Goal: Use online tool/utility: Utilize a website feature to perform a specific function

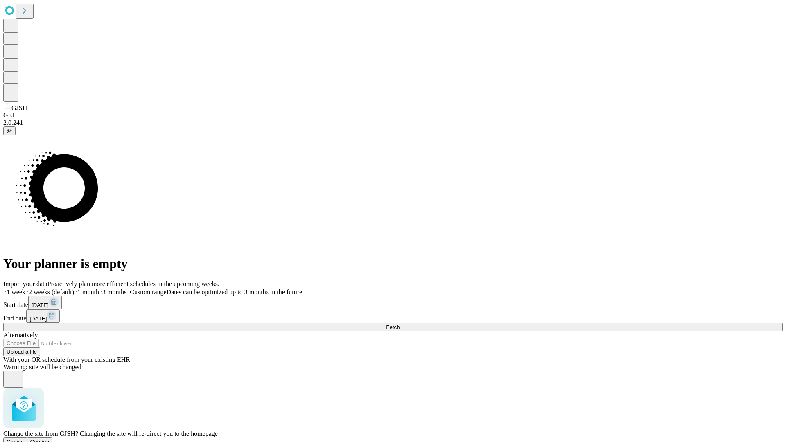
click at [50, 439] on span "Confirm" at bounding box center [39, 442] width 19 height 6
click at [74, 289] on label "2 weeks (default)" at bounding box center [49, 292] width 49 height 7
click at [399, 324] on span "Fetch" at bounding box center [393, 327] width 14 height 6
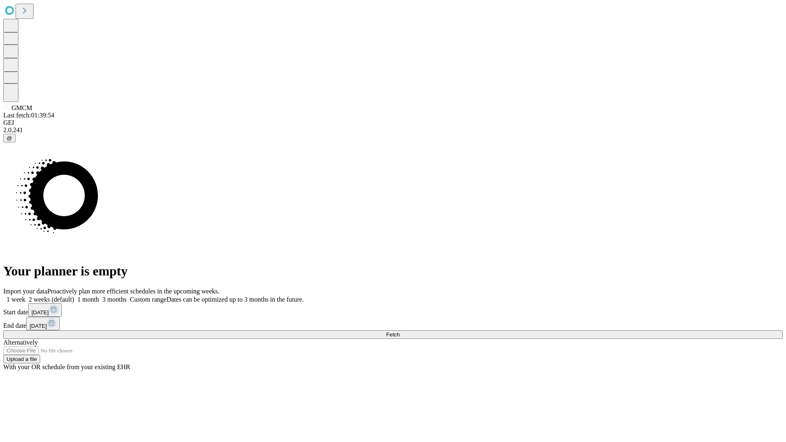
click at [74, 296] on label "2 weeks (default)" at bounding box center [49, 299] width 49 height 7
click at [399, 332] on span "Fetch" at bounding box center [393, 335] width 14 height 6
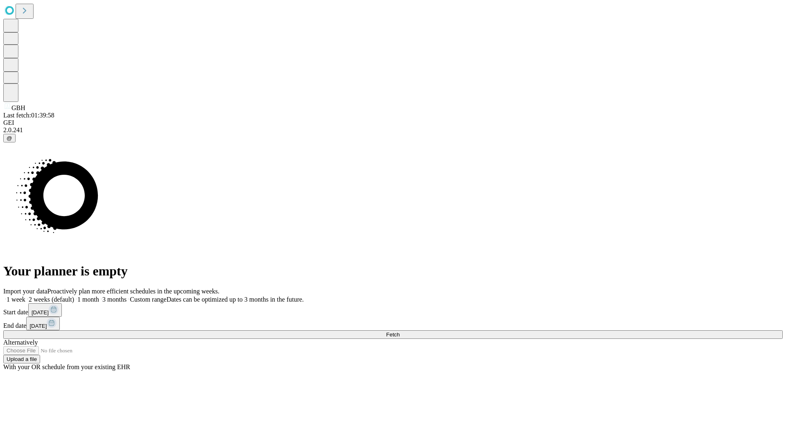
click at [74, 296] on label "2 weeks (default)" at bounding box center [49, 299] width 49 height 7
click at [399, 332] on span "Fetch" at bounding box center [393, 335] width 14 height 6
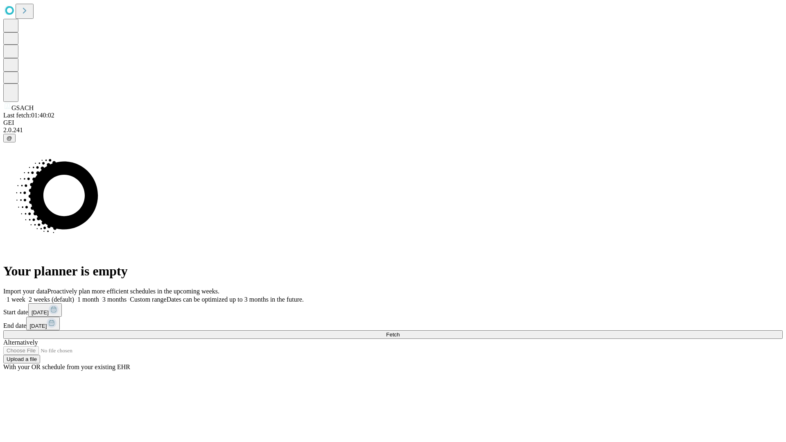
click at [74, 296] on label "2 weeks (default)" at bounding box center [49, 299] width 49 height 7
click at [399, 332] on span "Fetch" at bounding box center [393, 335] width 14 height 6
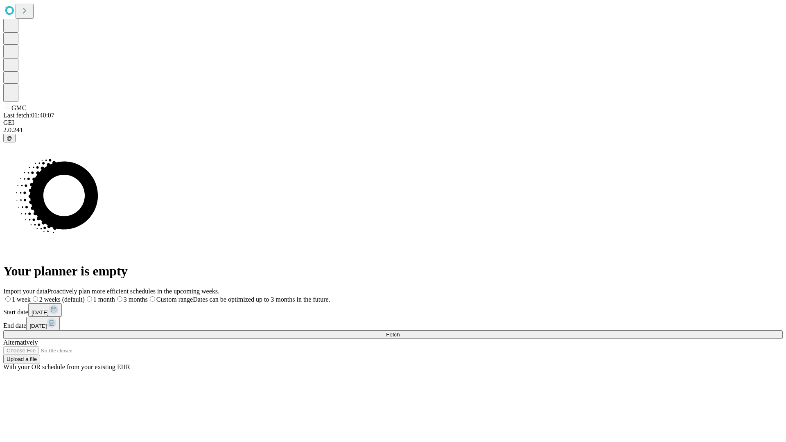
click at [85, 296] on label "2 weeks (default)" at bounding box center [58, 299] width 54 height 7
click at [399, 332] on span "Fetch" at bounding box center [393, 335] width 14 height 6
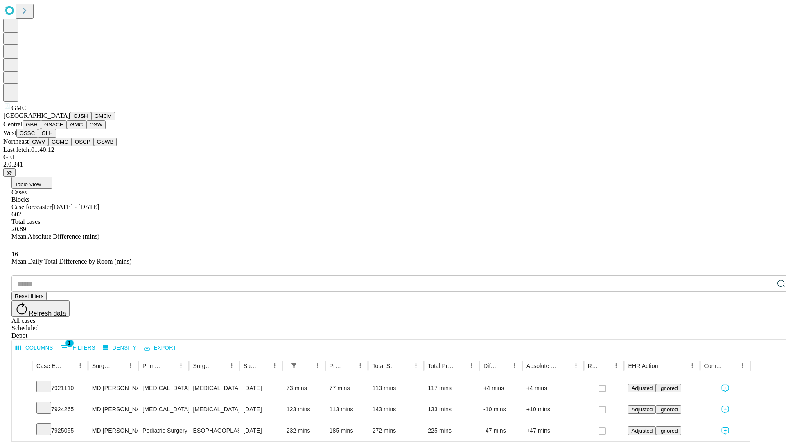
click at [86, 129] on button "OSW" at bounding box center [96, 124] width 20 height 9
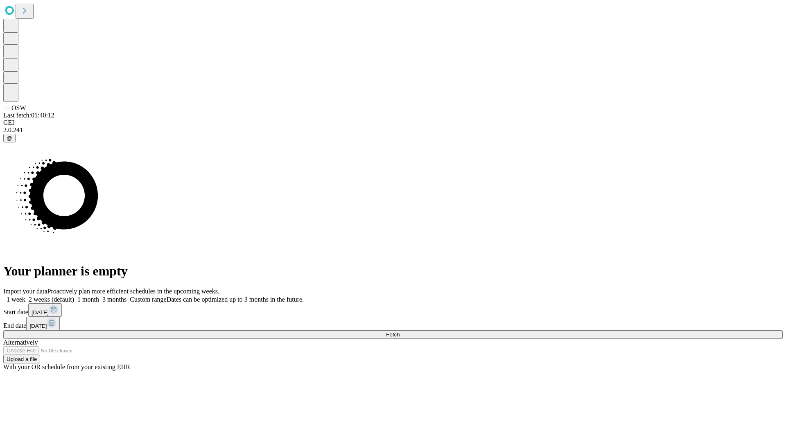
click at [74, 296] on label "2 weeks (default)" at bounding box center [49, 299] width 49 height 7
click at [399, 332] on span "Fetch" at bounding box center [393, 335] width 14 height 6
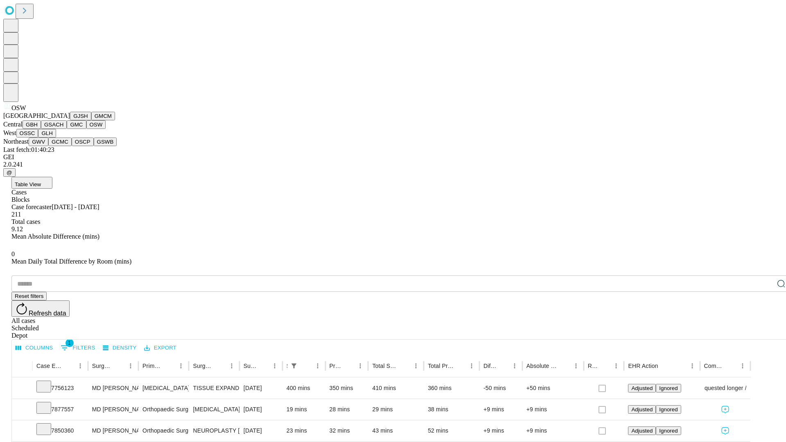
click at [38, 138] on button "OSSC" at bounding box center [27, 133] width 22 height 9
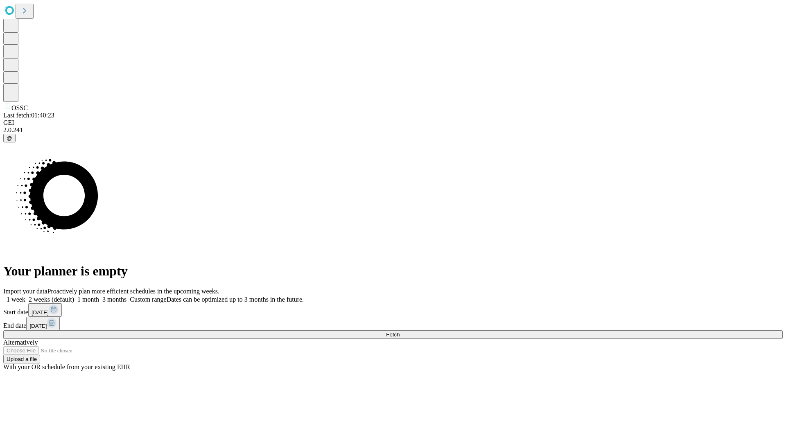
click at [399, 332] on span "Fetch" at bounding box center [393, 335] width 14 height 6
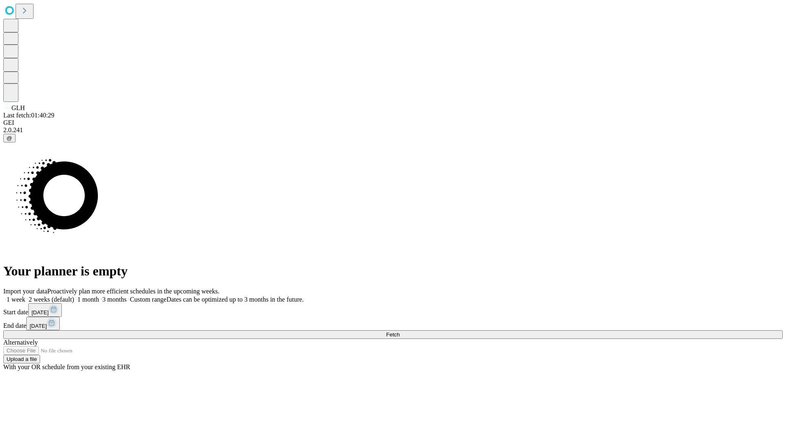
click at [399, 332] on span "Fetch" at bounding box center [393, 335] width 14 height 6
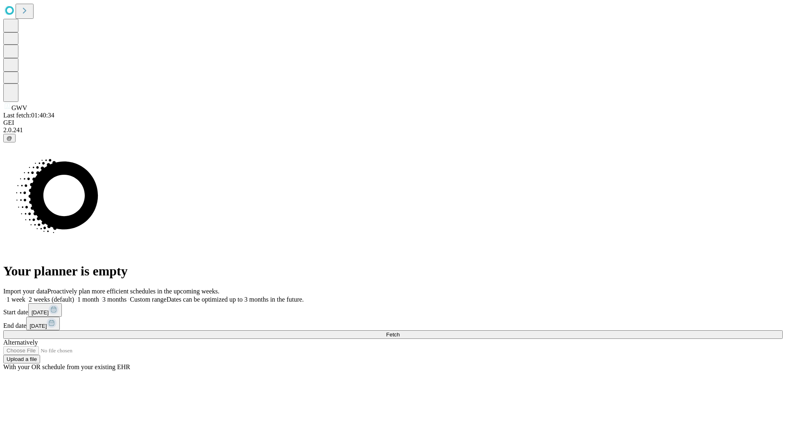
click at [74, 296] on label "2 weeks (default)" at bounding box center [49, 299] width 49 height 7
click at [399, 332] on span "Fetch" at bounding box center [393, 335] width 14 height 6
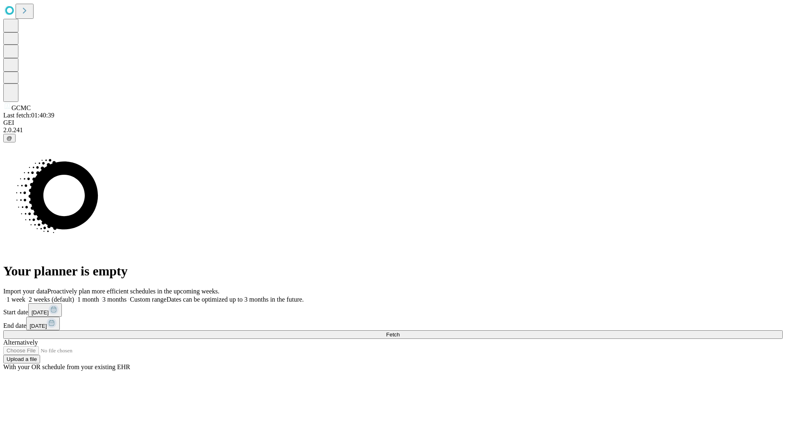
click at [74, 296] on label "2 weeks (default)" at bounding box center [49, 299] width 49 height 7
click at [399, 332] on span "Fetch" at bounding box center [393, 335] width 14 height 6
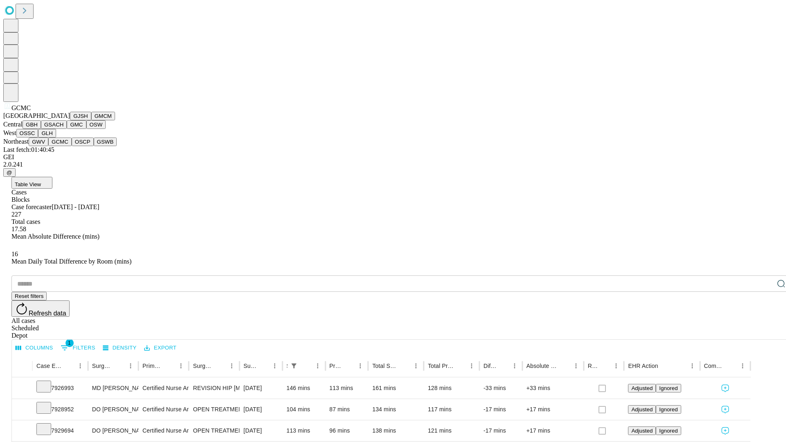
click at [72, 146] on button "OSCP" at bounding box center [83, 142] width 22 height 9
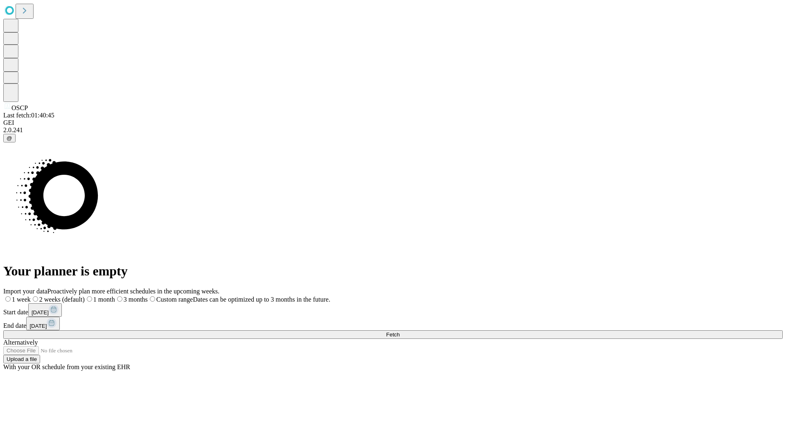
click at [85, 296] on label "2 weeks (default)" at bounding box center [58, 299] width 54 height 7
click at [399, 332] on span "Fetch" at bounding box center [393, 335] width 14 height 6
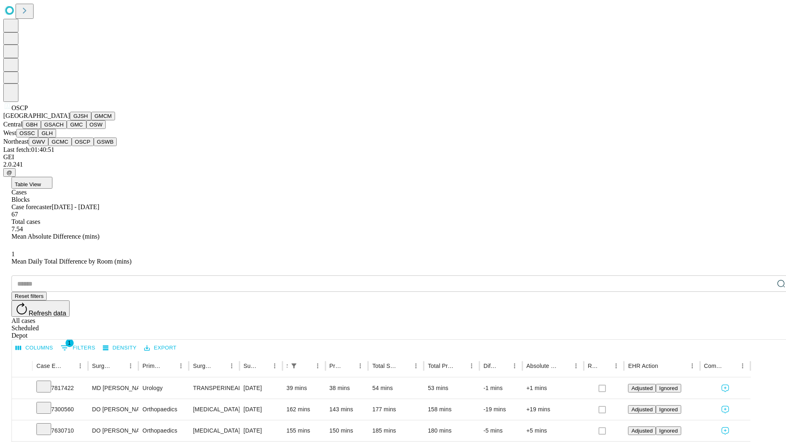
click at [94, 146] on button "GSWB" at bounding box center [105, 142] width 23 height 9
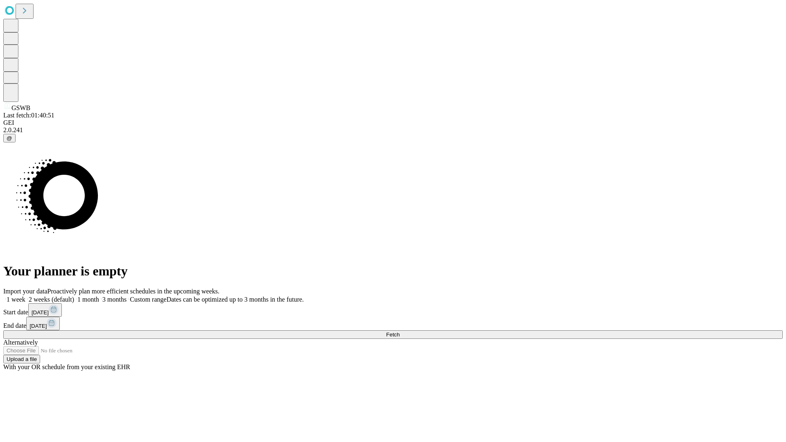
click at [74, 296] on label "2 weeks (default)" at bounding box center [49, 299] width 49 height 7
click at [399, 332] on span "Fetch" at bounding box center [393, 335] width 14 height 6
